Goal: Information Seeking & Learning: Find specific fact

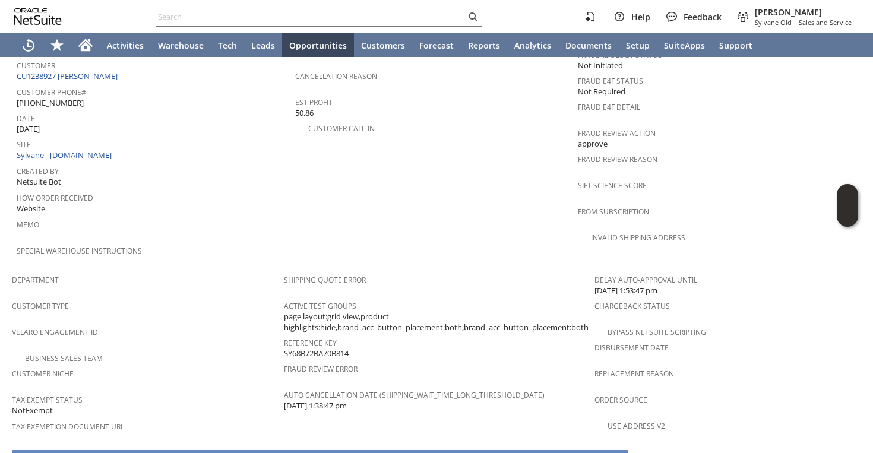
scroll to position [477, 0]
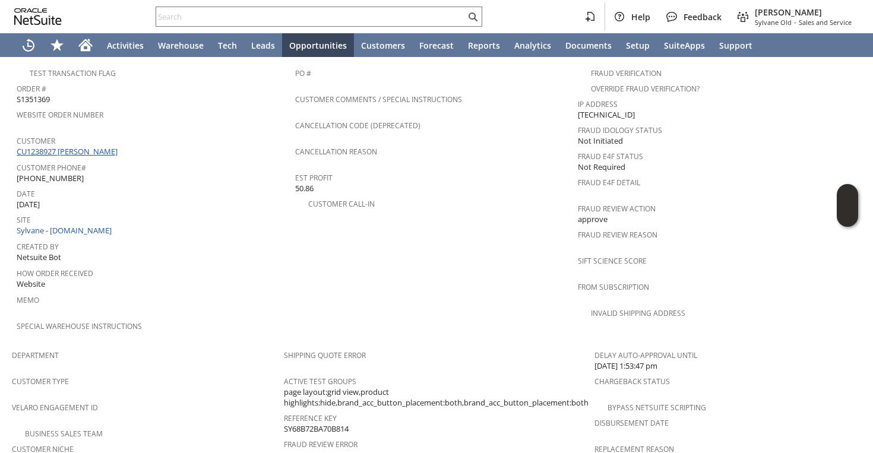
click at [97, 146] on link "CU1238927 [PERSON_NAME]" at bounding box center [69, 151] width 104 height 11
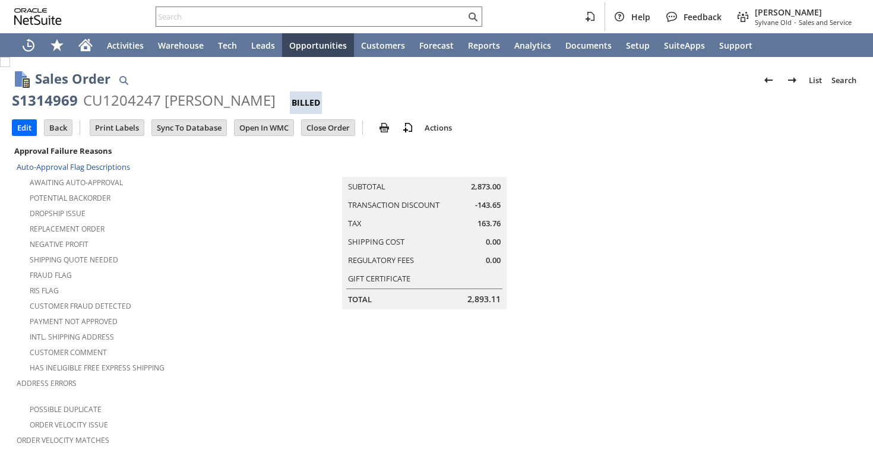
scroll to position [766, 0]
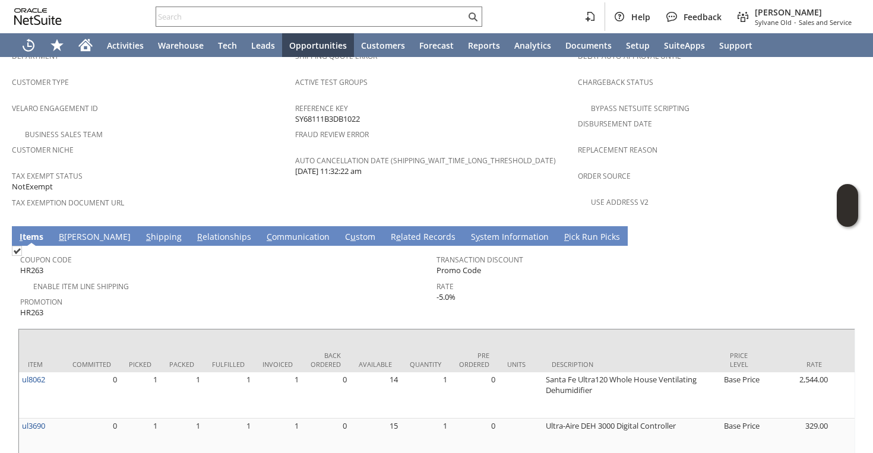
click at [143, 231] on link "S hipping" at bounding box center [164, 237] width 42 height 13
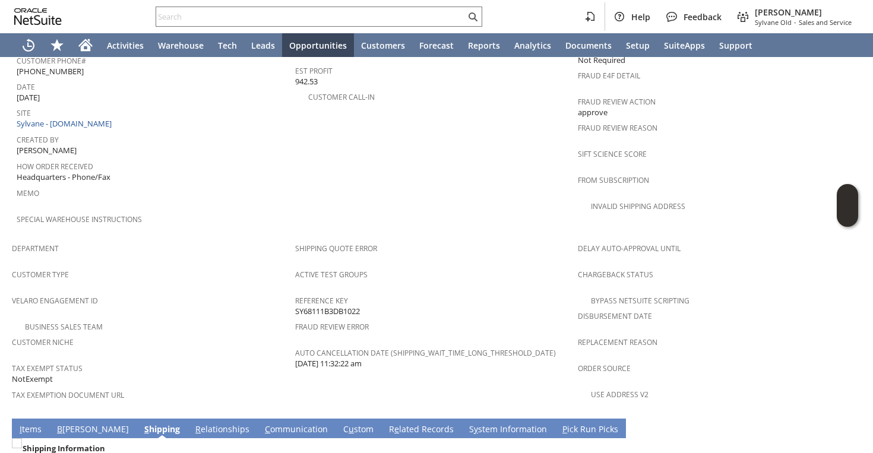
scroll to position [769, 0]
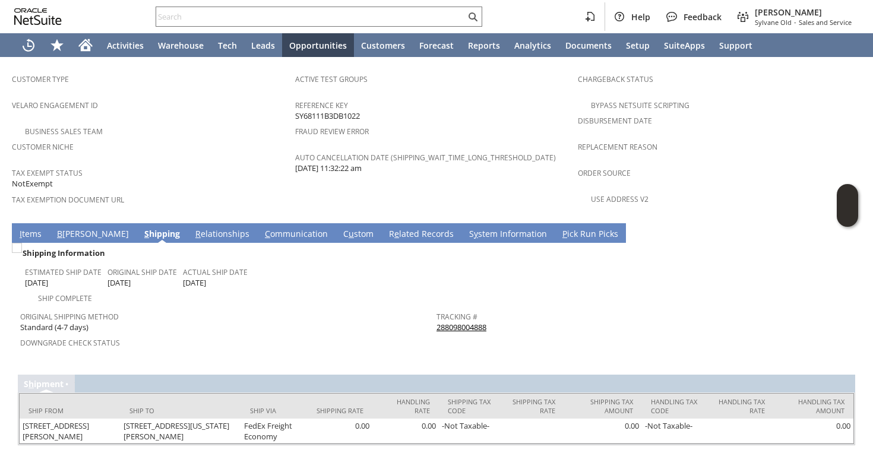
click at [447, 322] on link "288098004888" at bounding box center [461, 327] width 50 height 11
click at [217, 191] on span "Tax Exemption Document URL" at bounding box center [150, 198] width 277 height 14
click at [27, 228] on link "I tems" at bounding box center [31, 234] width 28 height 13
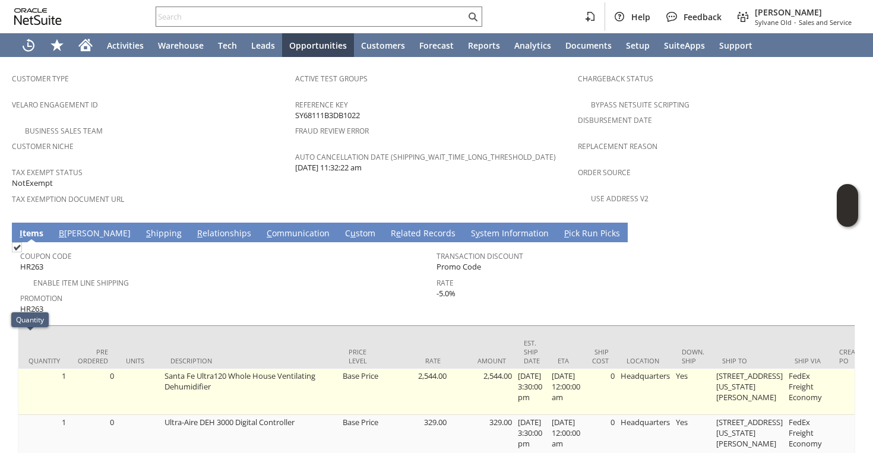
scroll to position [0, 379]
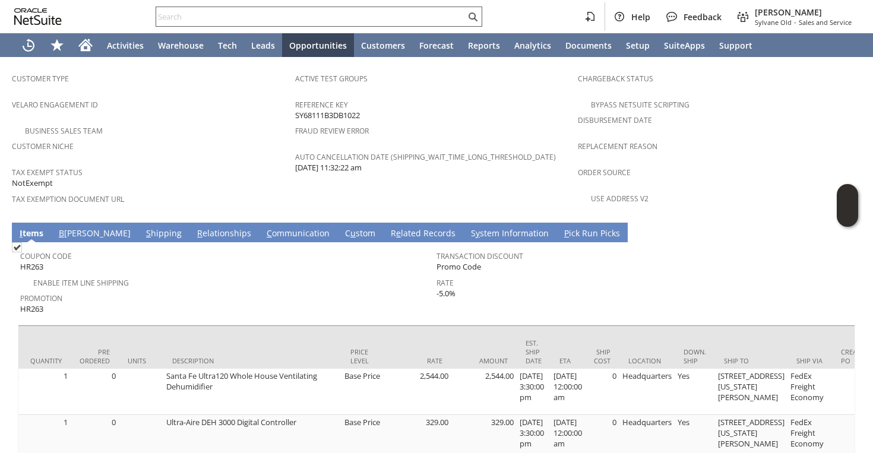
click at [347, 17] on input "text" at bounding box center [310, 16] width 309 height 14
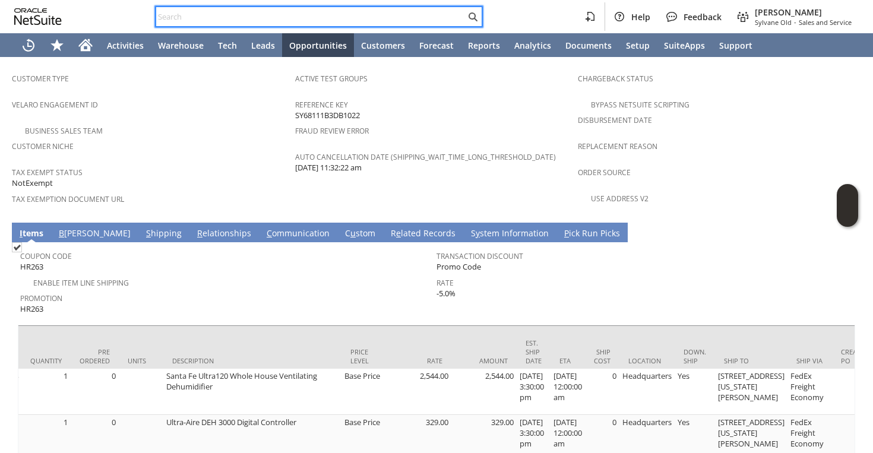
paste input "3476451295"
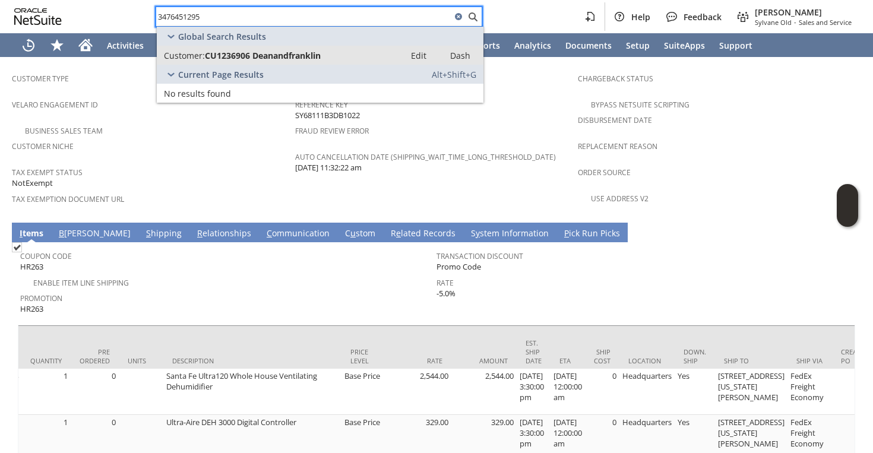
type input "3476451295"
click at [291, 57] on span "CU1236906 Deanandfranklin" at bounding box center [263, 55] width 116 height 11
